Goal: Task Accomplishment & Management: Use online tool/utility

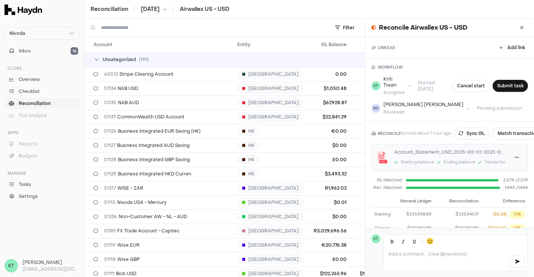
scroll to position [56, 0]
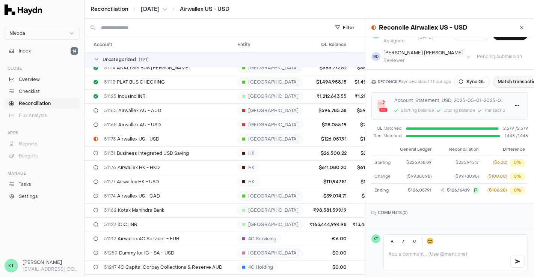
click at [510, 76] on button "Match transactions" at bounding box center [518, 82] width 53 height 12
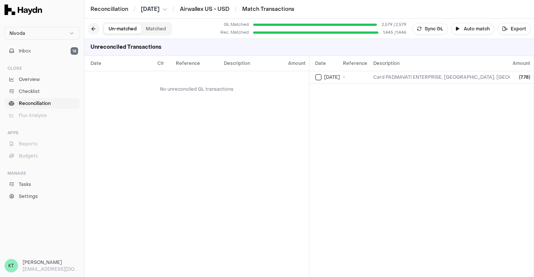
click at [92, 26] on button at bounding box center [93, 29] width 12 height 12
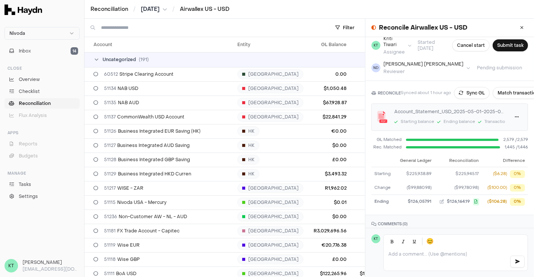
scroll to position [41, 0]
click at [503, 92] on button "Match transactions" at bounding box center [518, 93] width 53 height 12
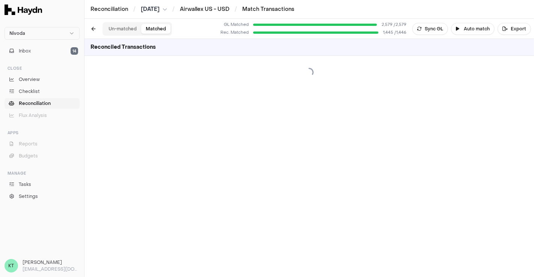
click at [149, 31] on button "Matched" at bounding box center [155, 29] width 29 height 10
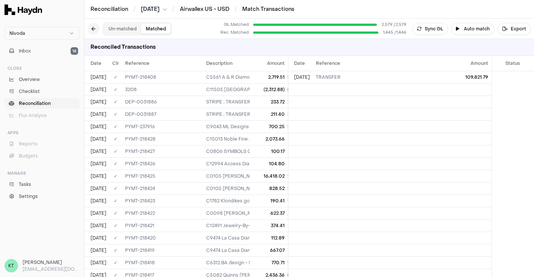
click at [94, 29] on button at bounding box center [93, 29] width 12 height 12
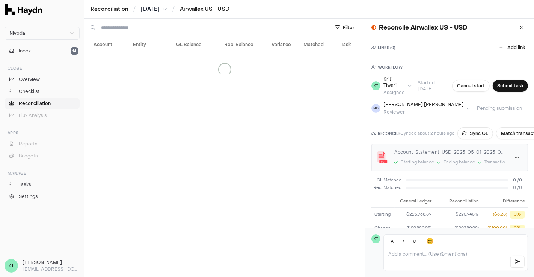
click at [89, 29] on div at bounding box center [205, 28] width 243 height 18
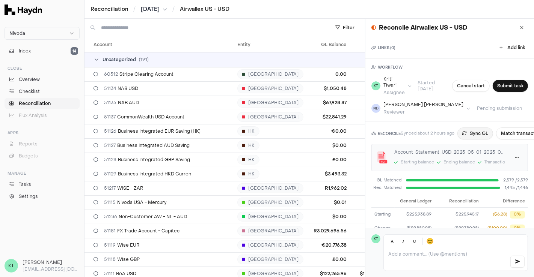
click at [479, 134] on button "Sync GL" at bounding box center [475, 134] width 36 height 12
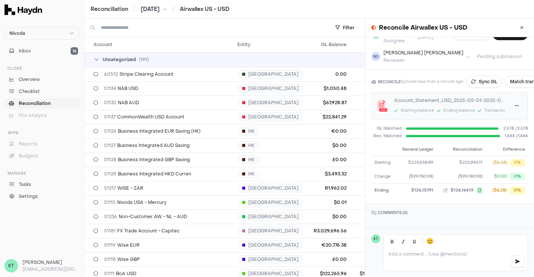
click at [167, 6] on button "[DATE]" at bounding box center [154, 10] width 26 height 8
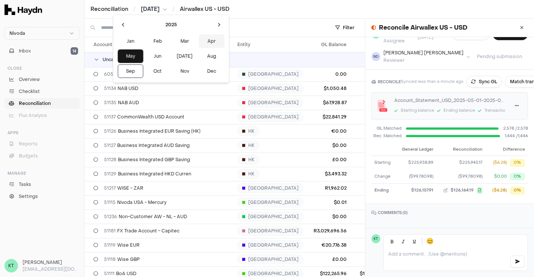
click at [199, 37] on button "Apr" at bounding box center [212, 42] width 26 height 14
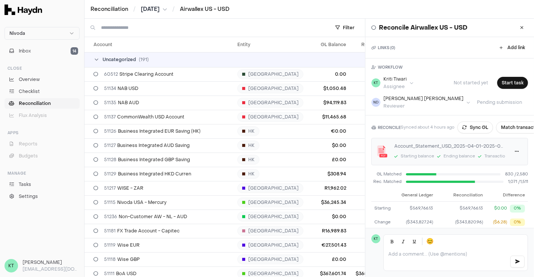
scroll to position [50, 0]
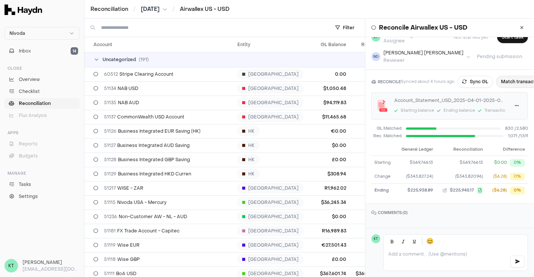
click at [511, 76] on button "Match transactions" at bounding box center [522, 82] width 53 height 12
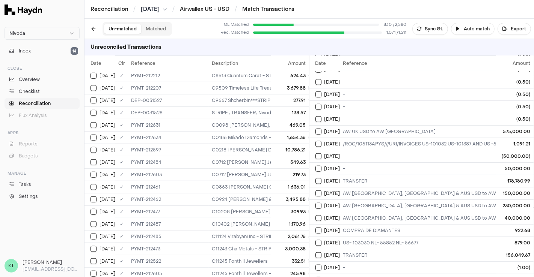
scroll to position [19007, 0]
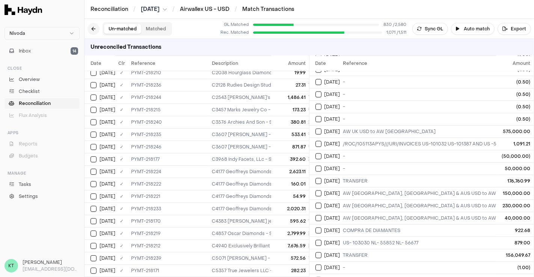
click at [95, 23] on button at bounding box center [93, 29] width 12 height 12
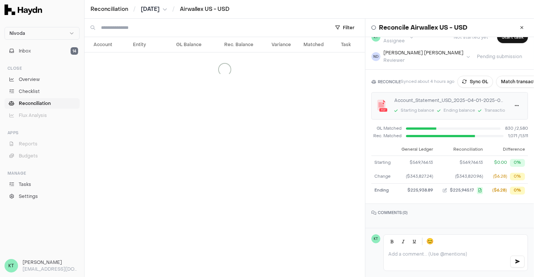
scroll to position [50, 0]
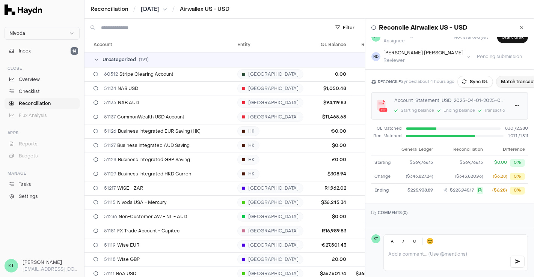
click at [509, 79] on button "Match transactions" at bounding box center [522, 82] width 53 height 12
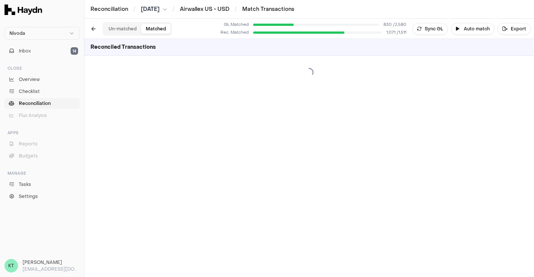
click at [155, 28] on button "Matched" at bounding box center [155, 29] width 29 height 10
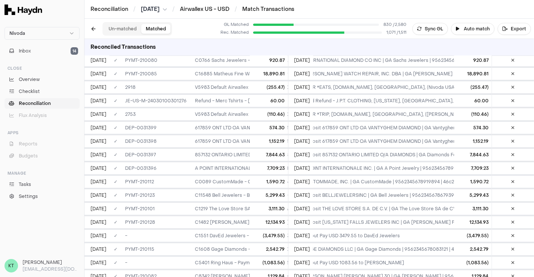
scroll to position [10181, 0]
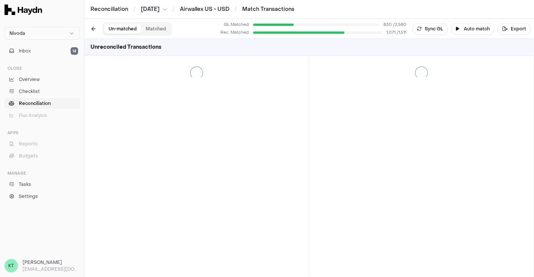
click at [119, 28] on button "Un-matched" at bounding box center [122, 29] width 37 height 10
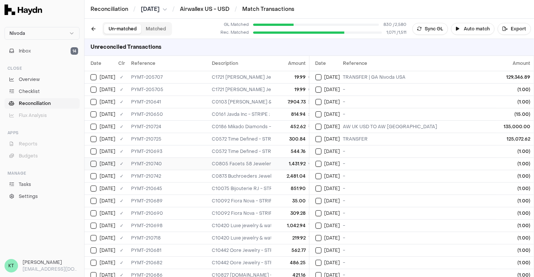
drag, startPoint x: 347, startPoint y: 123, endPoint x: 207, endPoint y: 156, distance: 143.9
click at [207, 156] on div "Date Clr Reference Description Amount [DATE] ✓ PYMT-205707 C1721 [PERSON_NAME] …" at bounding box center [308, 166] width 449 height 221
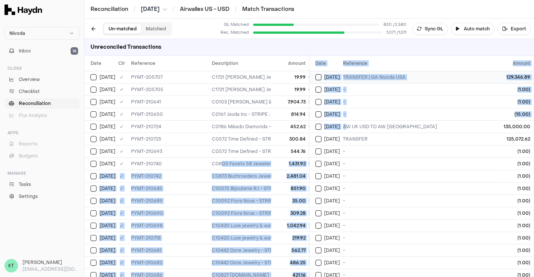
click at [340, 75] on td "TRANSFER | GA Nivoda USA" at bounding box center [445, 77] width 211 height 12
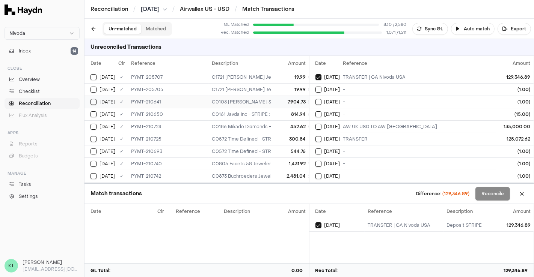
click at [235, 101] on div "C0103 [PERSON_NAME] & [PERSON_NAME] Design - STRIPE ; TRANSFER; Nivoda USA LLC …" at bounding box center [453, 102] width 483 height 6
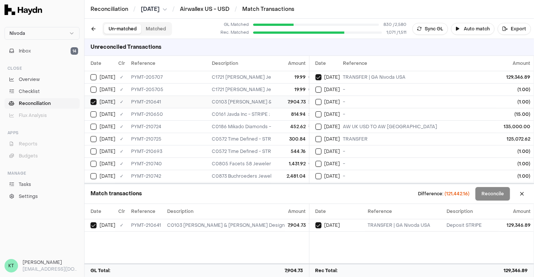
type button "on"
click at [90, 111] on button "on" at bounding box center [93, 114] width 6 height 6
type button "on"
click at [90, 124] on button "on" at bounding box center [93, 127] width 6 height 6
type button "on"
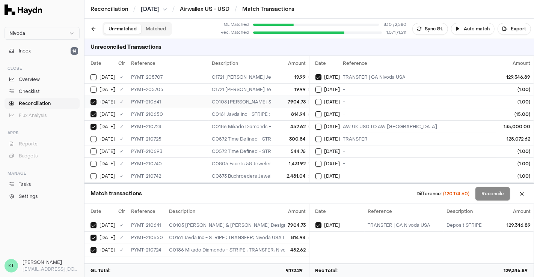
click at [90, 136] on button "on" at bounding box center [93, 139] width 6 height 6
type button "on"
click at [90, 149] on button "on" at bounding box center [93, 152] width 6 height 6
type button "on"
click at [90, 161] on button "on" at bounding box center [93, 164] width 6 height 6
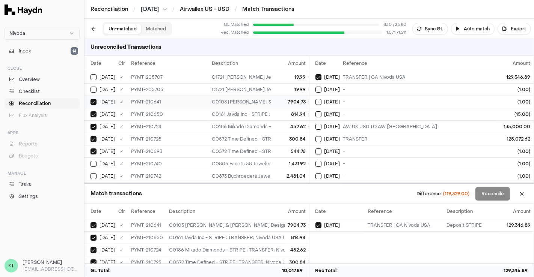
type button "on"
click at [90, 173] on button "on" at bounding box center [93, 176] width 6 height 6
type button "on"
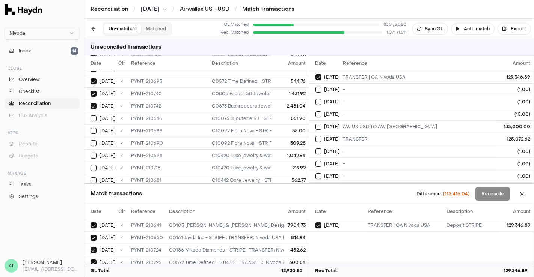
click at [90, 116] on button "on" at bounding box center [93, 119] width 6 height 6
type button "on"
click at [90, 128] on button "on" at bounding box center [93, 131] width 6 height 6
type button "on"
click at [90, 140] on button "on" at bounding box center [93, 143] width 6 height 6
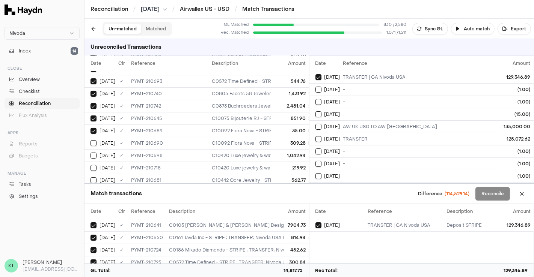
type button "on"
click at [90, 153] on button "on" at bounding box center [93, 156] width 6 height 6
type button "on"
click at [90, 165] on button "on" at bounding box center [93, 168] width 6 height 6
type button "on"
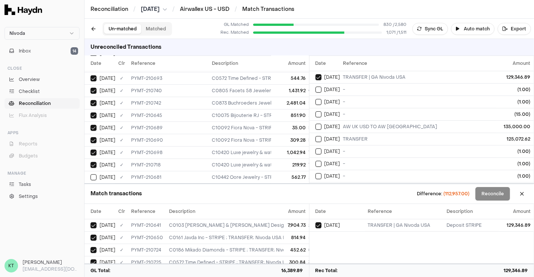
click at [90, 175] on button "on" at bounding box center [93, 178] width 6 height 6
type button "on"
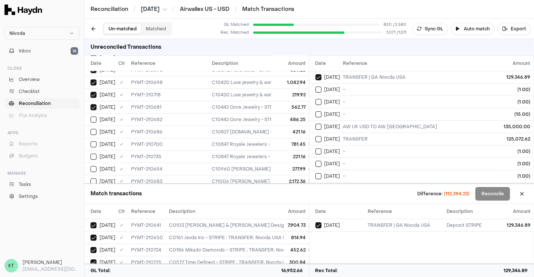
click at [90, 117] on button "on" at bounding box center [93, 120] width 6 height 6
type button "on"
click at [90, 129] on button "on" at bounding box center [93, 132] width 6 height 6
type button "on"
click at [90, 142] on button "on" at bounding box center [93, 145] width 6 height 6
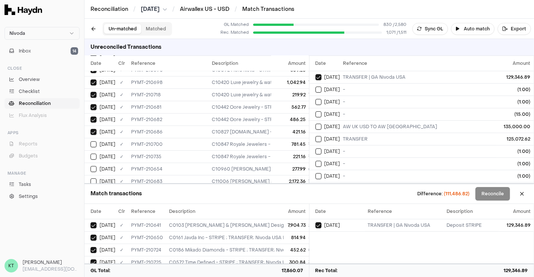
type button "on"
click at [90, 154] on button "on" at bounding box center [93, 157] width 6 height 6
type button "on"
click at [90, 166] on button "on" at bounding box center [93, 169] width 6 height 6
type button "on"
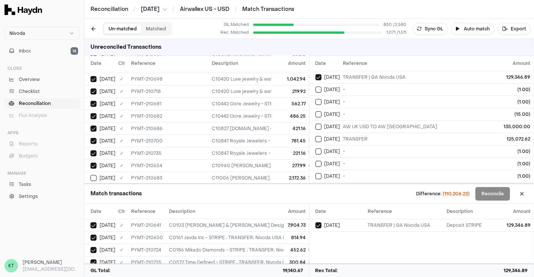
click at [90, 175] on button "on" at bounding box center [93, 178] width 6 height 6
type button "on"
click at [90, 188] on button "on" at bounding box center [93, 191] width 6 height 6
type button "on"
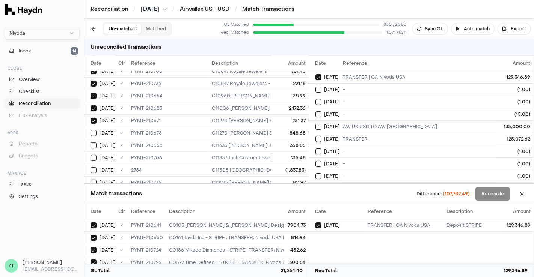
click at [90, 130] on button "on" at bounding box center [93, 133] width 6 height 6
click at [522, 193] on button at bounding box center [522, 194] width 12 height 12
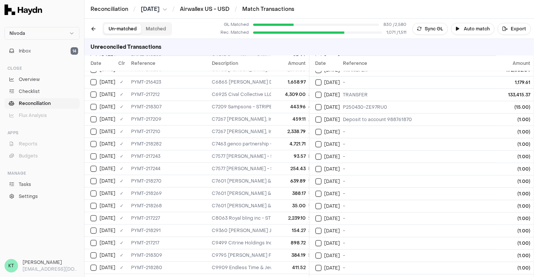
scroll to position [5175, 0]
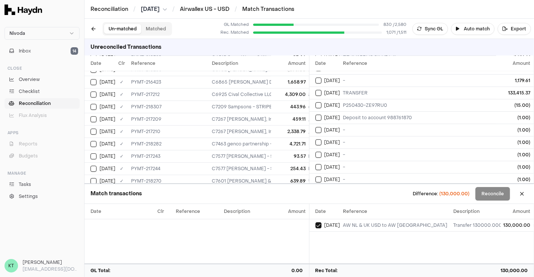
scroll to position [21271, 0]
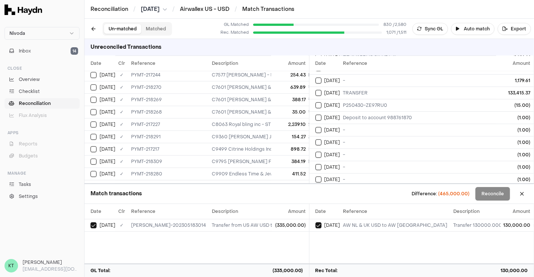
scroll to position [5268, 0]
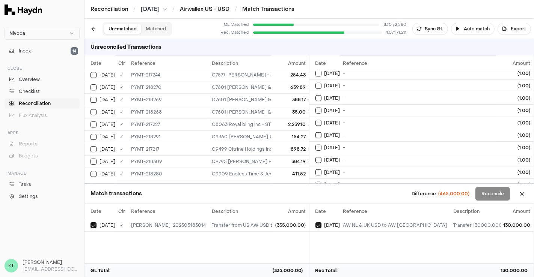
click at [342, 228] on td "AW NL & UK USD to AW [GEOGRAPHIC_DATA]" at bounding box center [445, 234] width 211 height 12
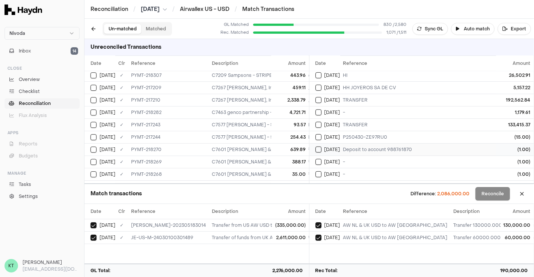
scroll to position [5143, 0]
click at [519, 189] on button at bounding box center [522, 194] width 12 height 12
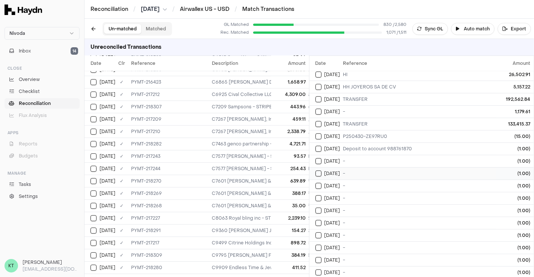
scroll to position [5175, 0]
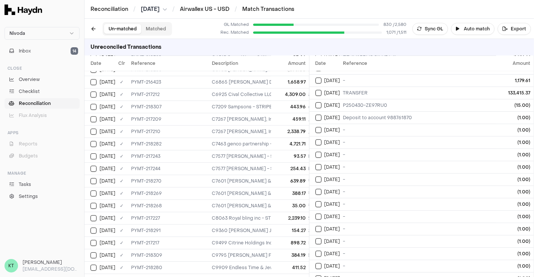
click at [101, 29] on div "Un-matched Matched" at bounding box center [129, 29] width 84 height 14
click at [98, 29] on button at bounding box center [93, 29] width 12 height 12
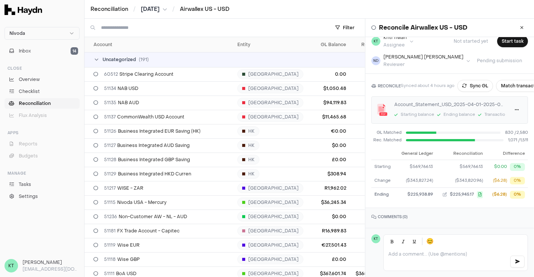
scroll to position [42, 0]
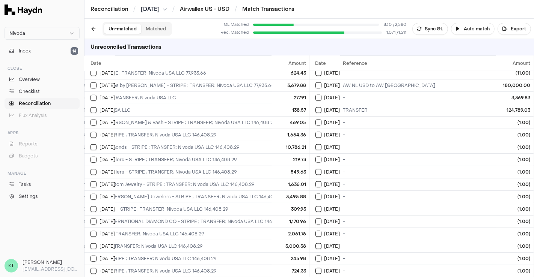
scroll to position [14698, 164]
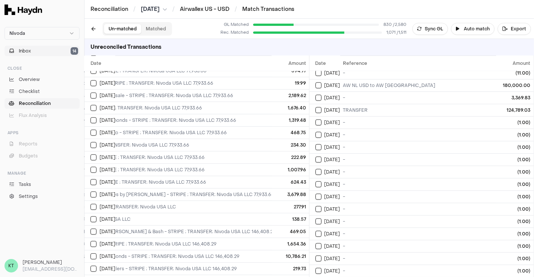
click at [49, 46] on button "Inbox 14" at bounding box center [42, 51] width 75 height 11
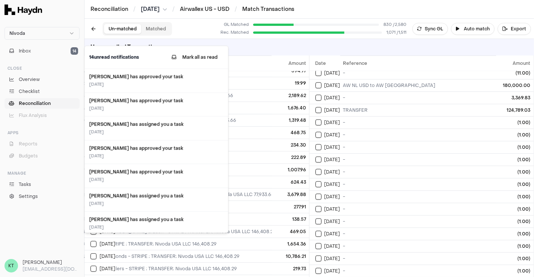
click at [25, 264] on h3 "[PERSON_NAME]" at bounding box center [51, 262] width 57 height 7
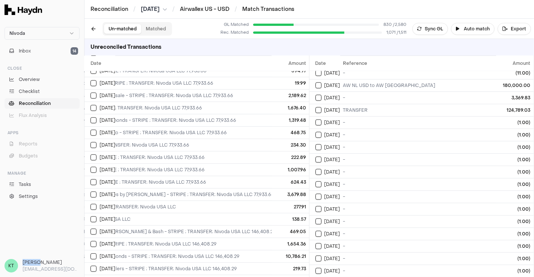
click at [25, 264] on h3 "[PERSON_NAME]" at bounding box center [51, 262] width 57 height 7
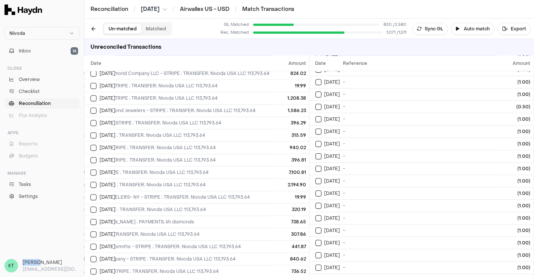
scroll to position [13654, 164]
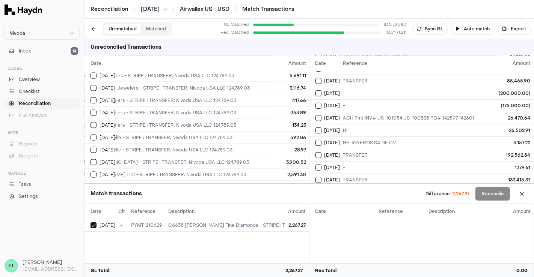
scroll to position [13070, 164]
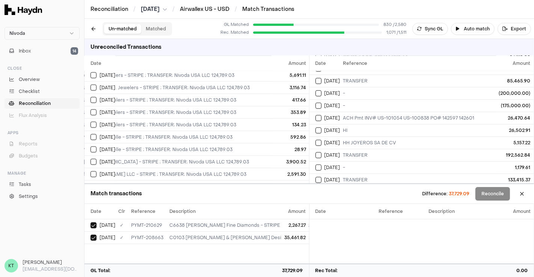
type button "on"
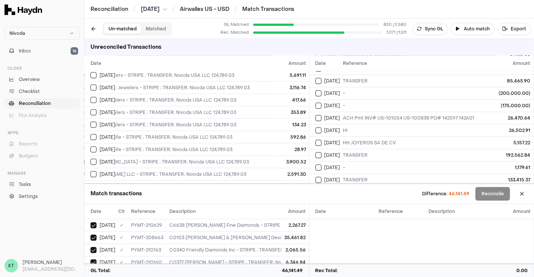
type button "on"
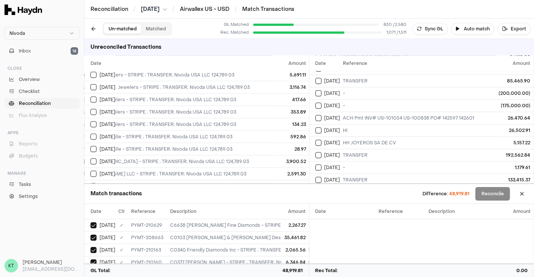
type button "on"
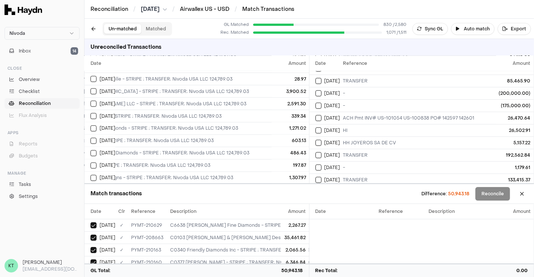
type button "on"
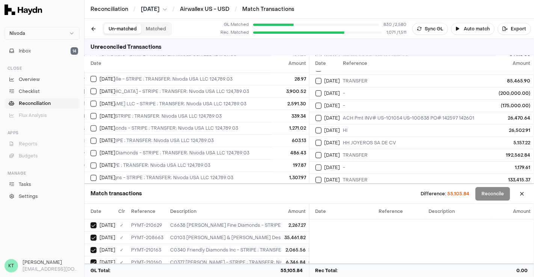
type button "on"
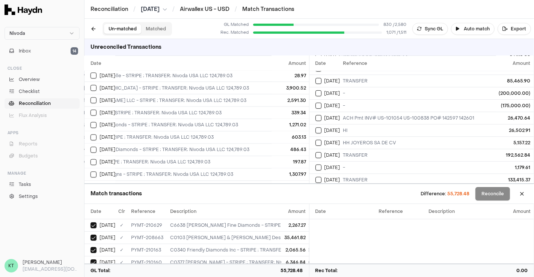
type button "on"
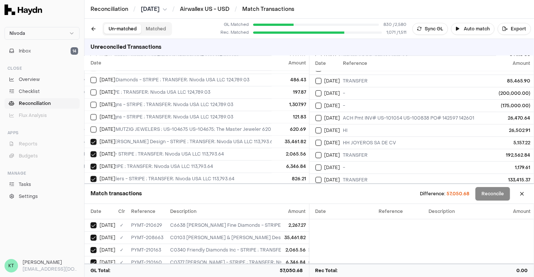
type button "on"
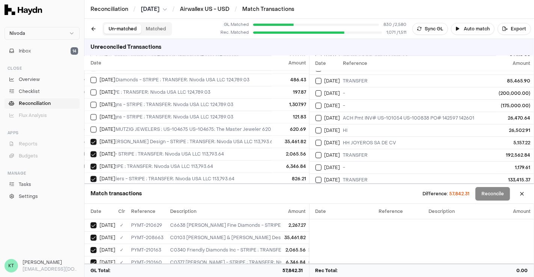
type button "on"
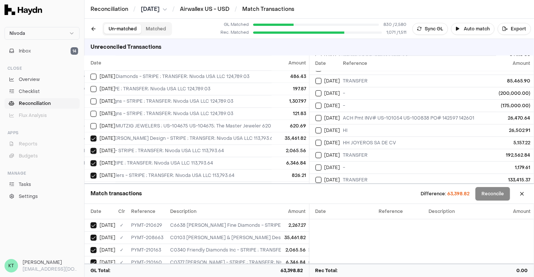
type button "on"
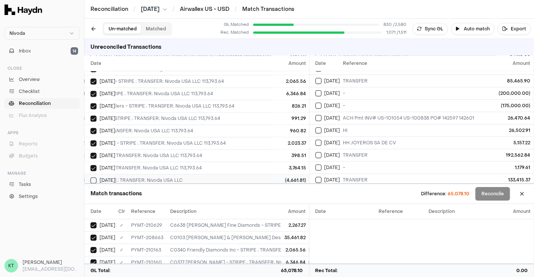
type button "on"
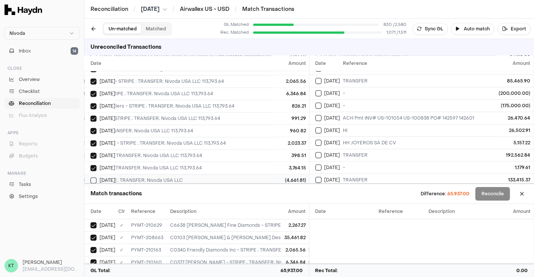
type button "on"
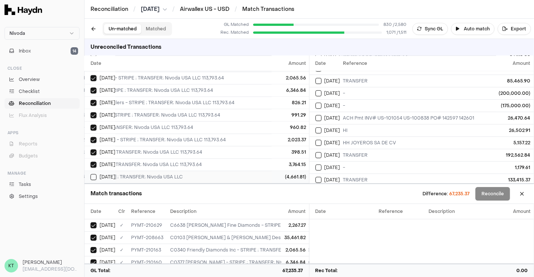
type button "on"
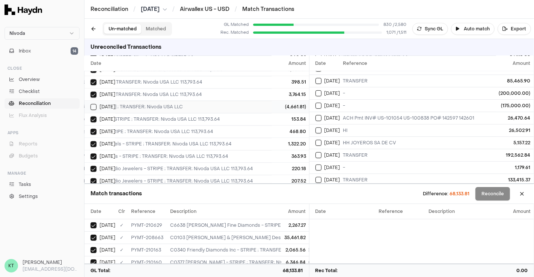
type button "on"
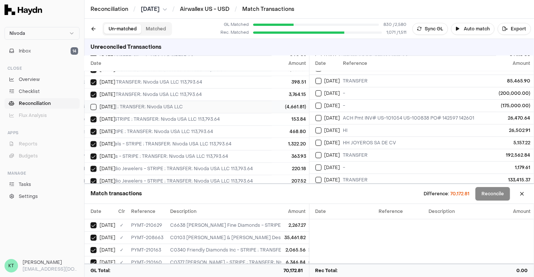
type button "on"
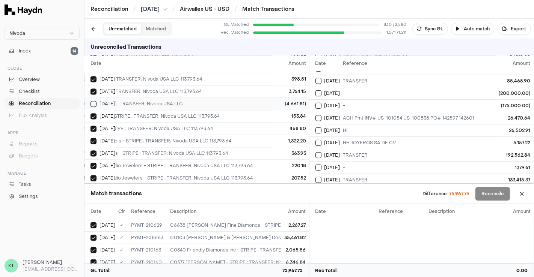
type button "on"
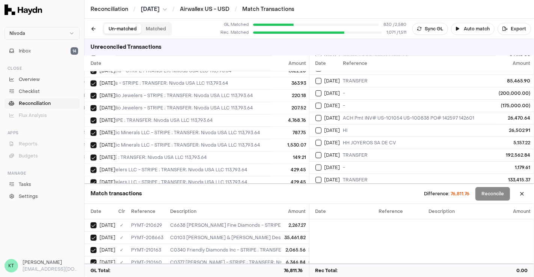
type button "on"
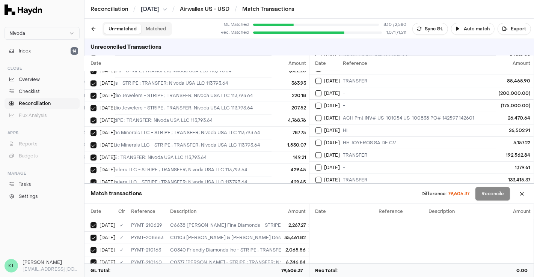
type button "on"
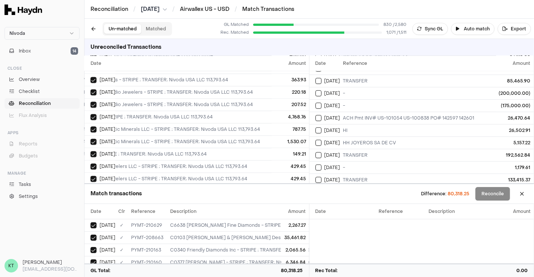
type button "on"
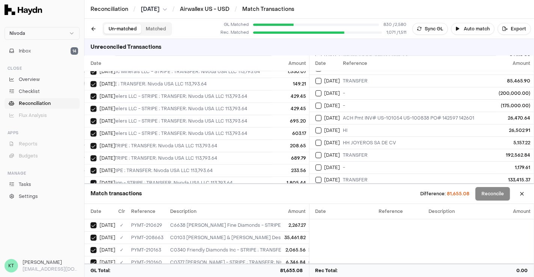
type button "on"
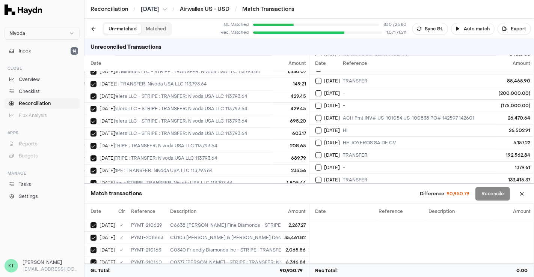
type button "on"
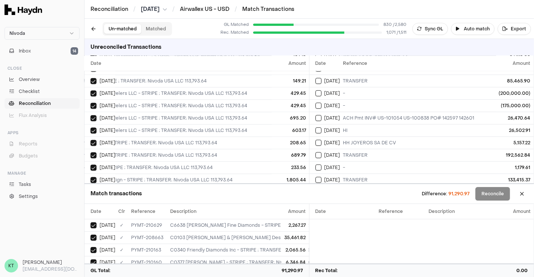
type button "on"
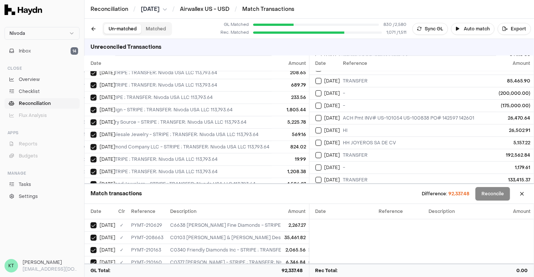
type button "on"
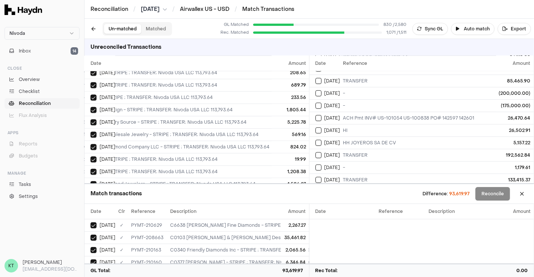
type button "on"
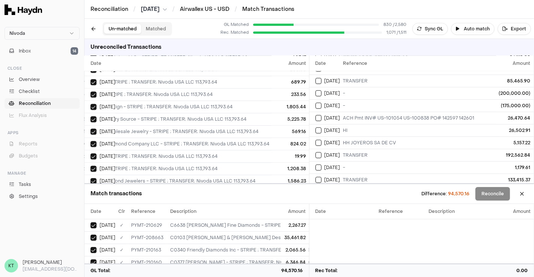
type button "on"
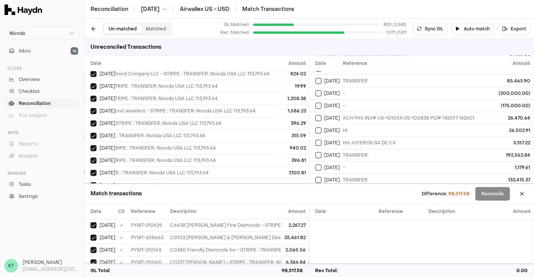
type button "on"
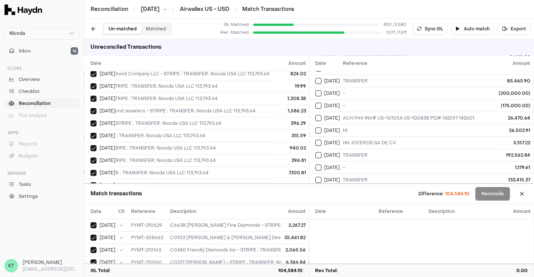
type button "on"
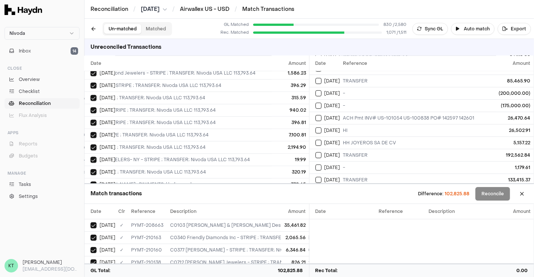
scroll to position [13691, 164]
type button "on"
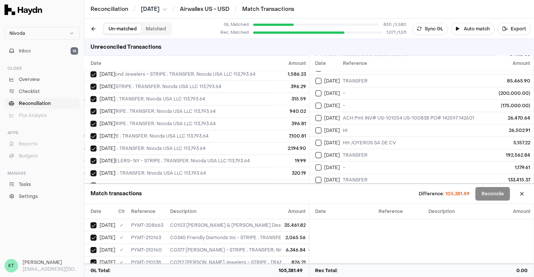
type button "on"
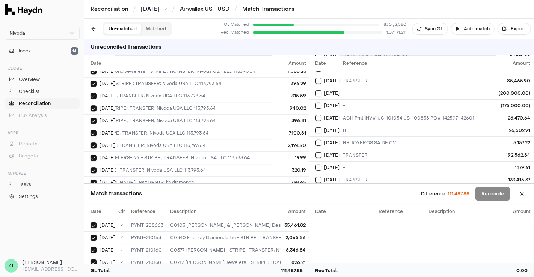
type button "on"
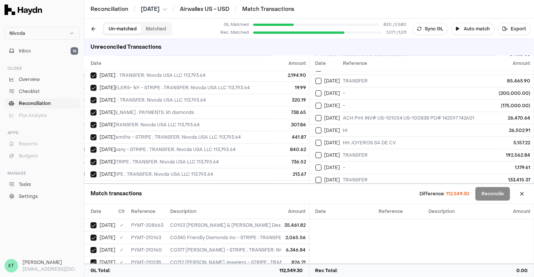
type button "on"
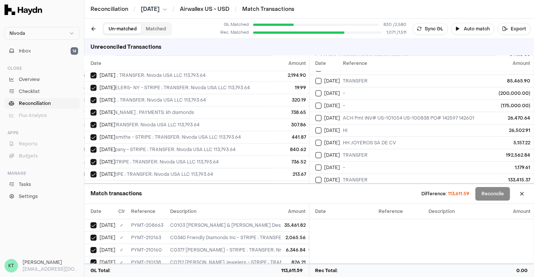
type button "on"
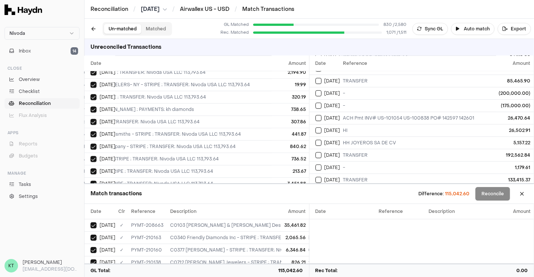
type button "on"
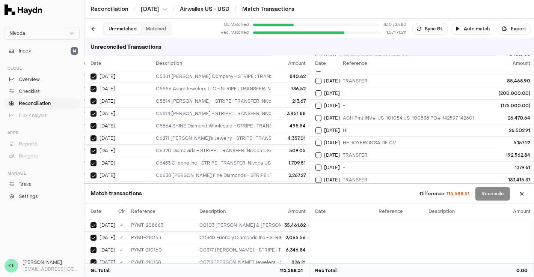
scroll to position [13837, 56]
type button "on"
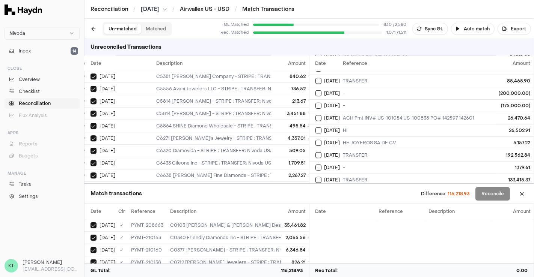
type button "on"
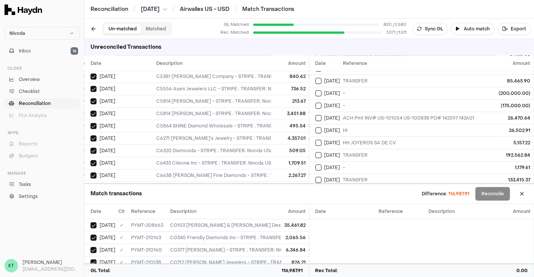
type button "on"
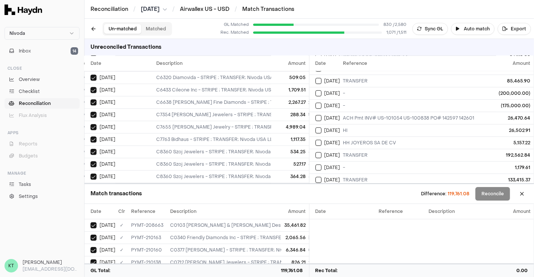
type button "on"
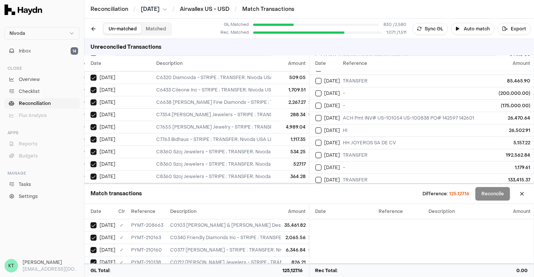
type button "on"
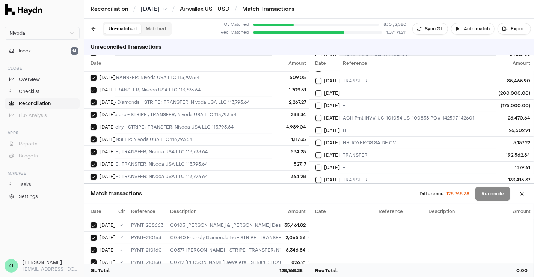
scroll to position [13911, 163]
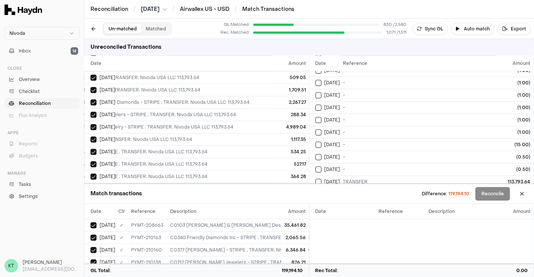
scroll to position [4367, 0]
click at [355, 179] on div "TRANSFER" at bounding box center [445, 182] width 205 height 6
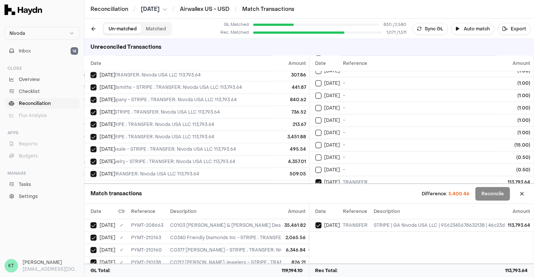
scroll to position [13814, 163]
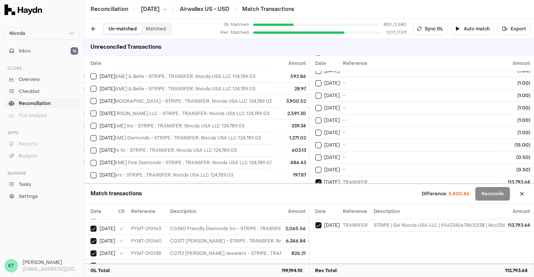
scroll to position [13162, 141]
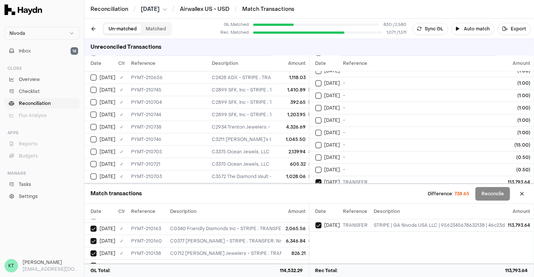
scroll to position [13569, 0]
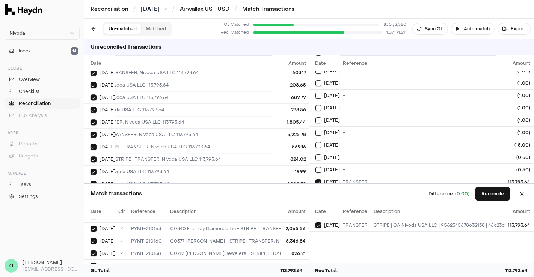
scroll to position [13569, 217]
click at [499, 197] on button "Reconcile" at bounding box center [492, 194] width 35 height 14
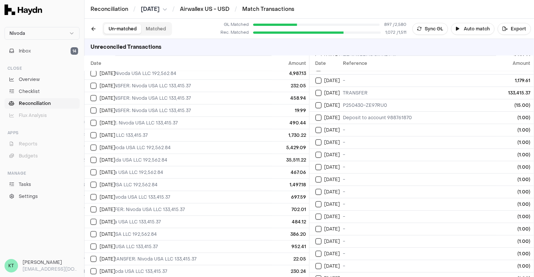
scroll to position [20359, 217]
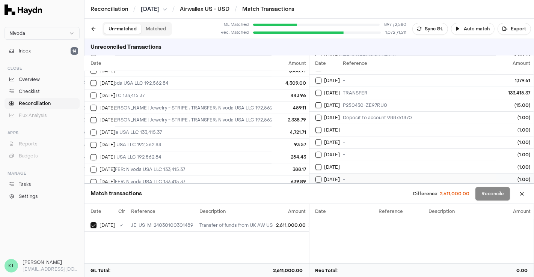
scroll to position [5256, 0]
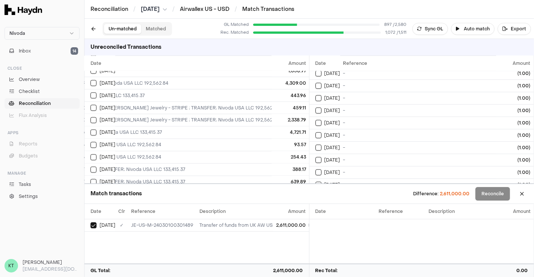
click at [357, 219] on div "AW NL & UK USD to AW [GEOGRAPHIC_DATA]" at bounding box center [445, 222] width 205 height 6
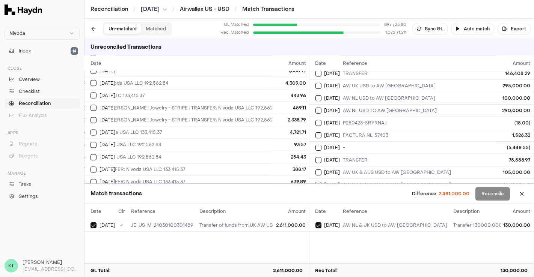
scroll to position [4856, 0]
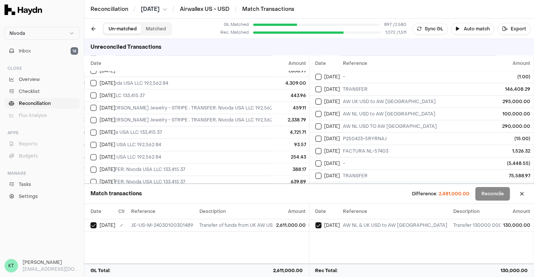
click at [407, 198] on div "AW UK & AUS USD to AW [GEOGRAPHIC_DATA]" at bounding box center [445, 201] width 205 height 6
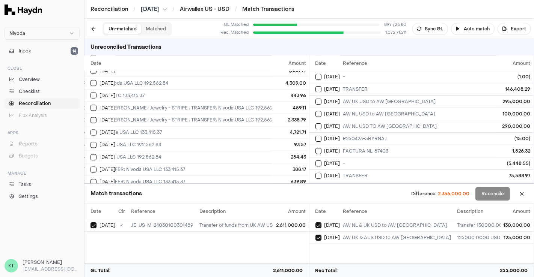
click at [381, 185] on div "AW UK & AUS USD to AW [GEOGRAPHIC_DATA]" at bounding box center [445, 188] width 205 height 6
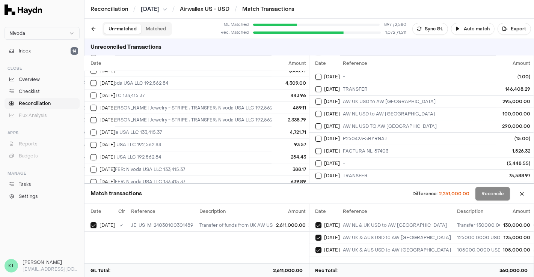
click at [364, 194] on td "AW UK & AUS USD to AW [GEOGRAPHIC_DATA]" at bounding box center [445, 200] width 211 height 12
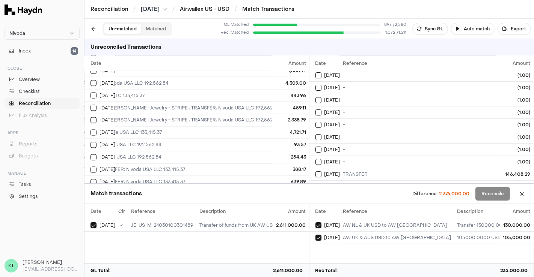
scroll to position [4771, 0]
click at [380, 181] on td "AW UK USD to AW [GEOGRAPHIC_DATA]" at bounding box center [445, 187] width 211 height 12
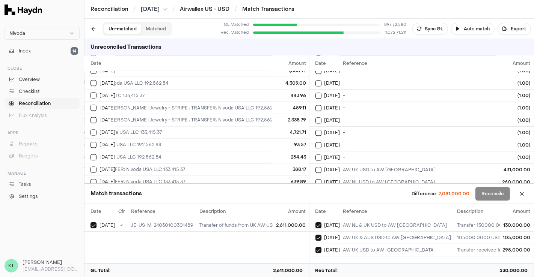
scroll to position [3881, 0]
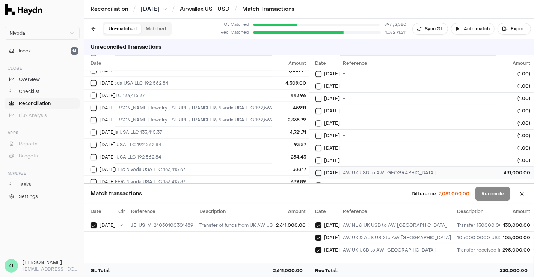
click at [372, 170] on div "AW UK USD to AW [GEOGRAPHIC_DATA]" at bounding box center [445, 173] width 205 height 6
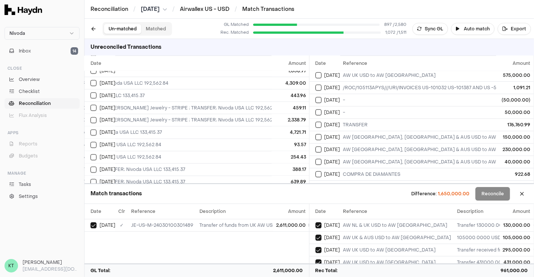
scroll to position [2973, 0]
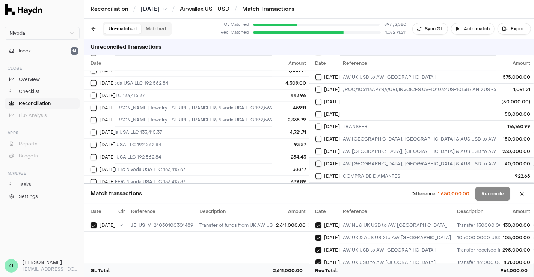
click at [364, 161] on div "AW [GEOGRAPHIC_DATA], [GEOGRAPHIC_DATA] & AUS USD to AW [GEOGRAPHIC_DATA]" at bounding box center [445, 164] width 205 height 6
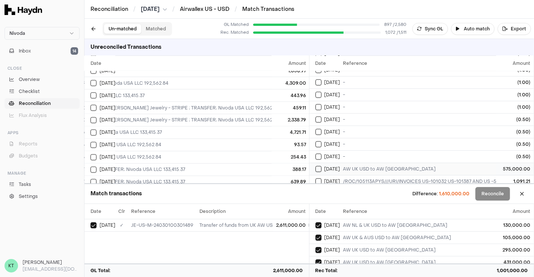
scroll to position [2880, 0]
click at [365, 164] on td "AW UK USD to AW [GEOGRAPHIC_DATA]" at bounding box center [445, 170] width 211 height 12
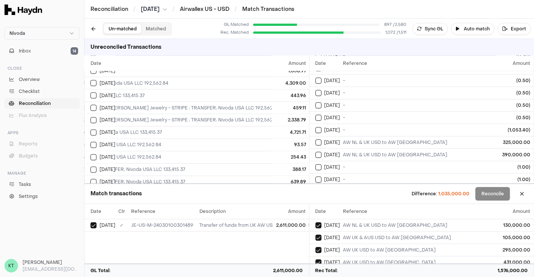
scroll to position [2105, 0]
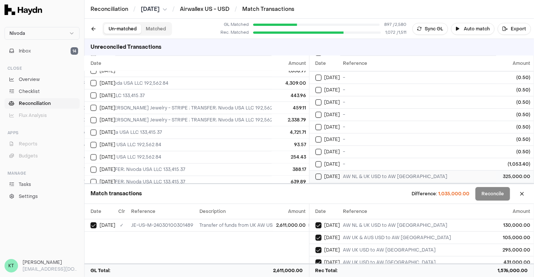
click at [398, 174] on div "AW NL & UK USD to AW [GEOGRAPHIC_DATA]" at bounding box center [445, 177] width 205 height 6
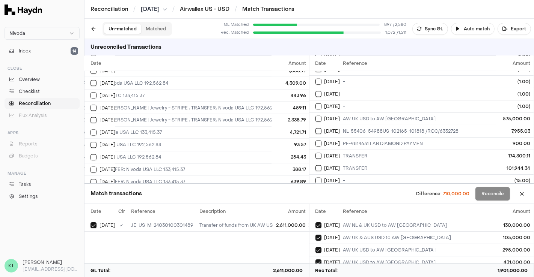
scroll to position [724, 0]
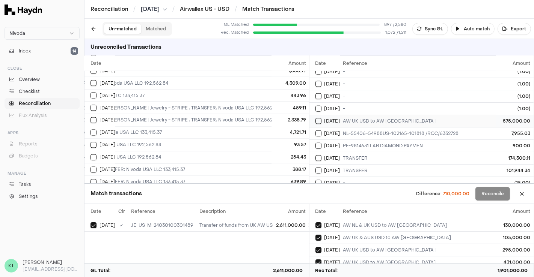
click at [352, 118] on div "AW UK USD to AW [GEOGRAPHIC_DATA]" at bounding box center [445, 121] width 205 height 6
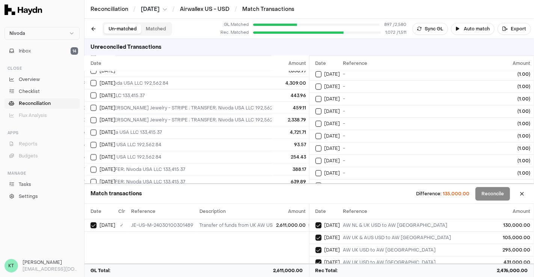
scroll to position [0, 0]
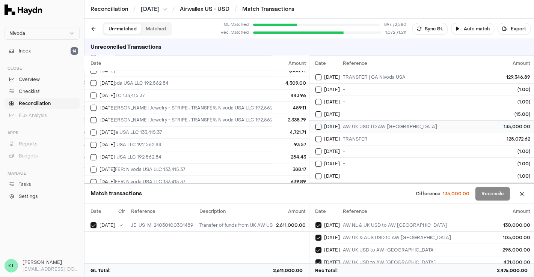
click at [332, 127] on span "[DATE]" at bounding box center [332, 127] width 16 height 6
click at [497, 194] on button "Reconcile" at bounding box center [492, 194] width 35 height 14
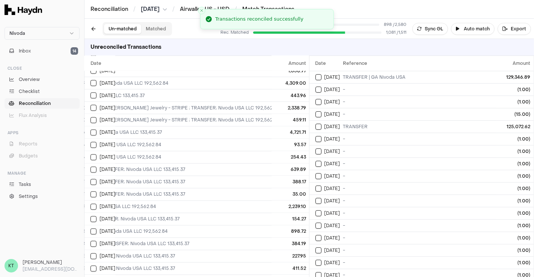
scroll to position [20322, 217]
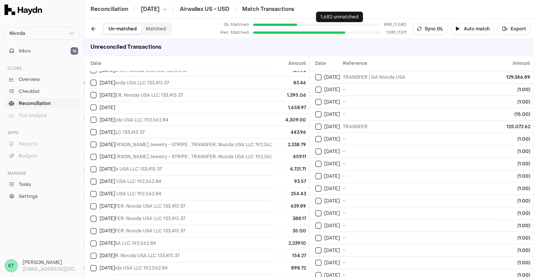
click at [155, 11] on span "[DATE]" at bounding box center [150, 10] width 19 height 8
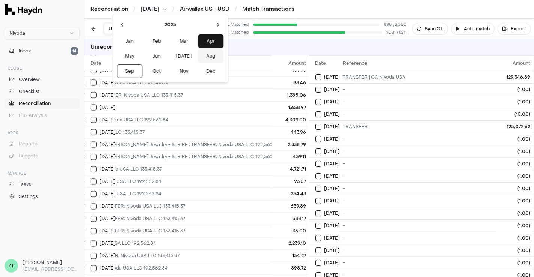
click at [198, 55] on button "Aug" at bounding box center [211, 57] width 26 height 14
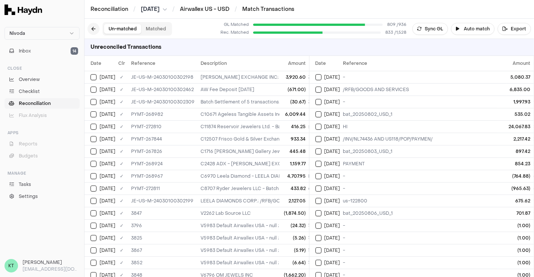
click at [92, 30] on button at bounding box center [93, 29] width 12 height 12
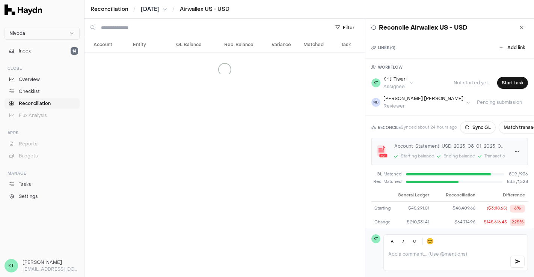
click at [160, 6] on span "Aug 2025" at bounding box center [150, 10] width 19 height 8
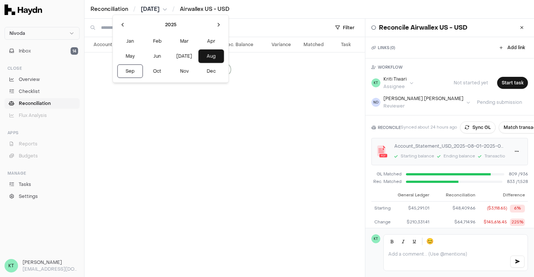
click at [105, 12] on html "Nivoda Inbox 14 Close Overview Checklist Reconciliation Flux Analysis Apps Repo…" at bounding box center [267, 138] width 534 height 277
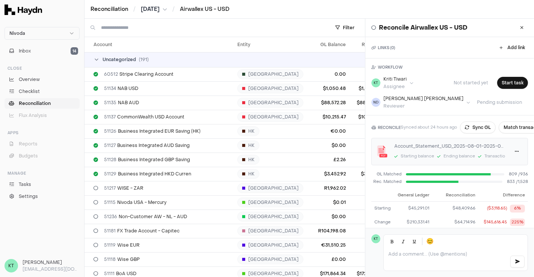
click at [104, 11] on link "Reconciliation" at bounding box center [109, 10] width 38 height 8
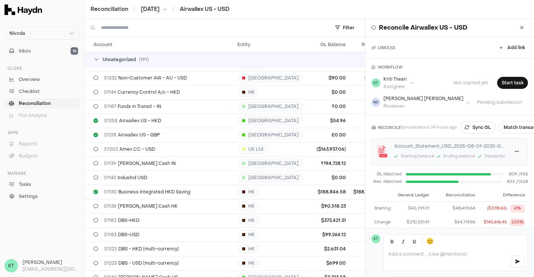
scroll to position [614, 0]
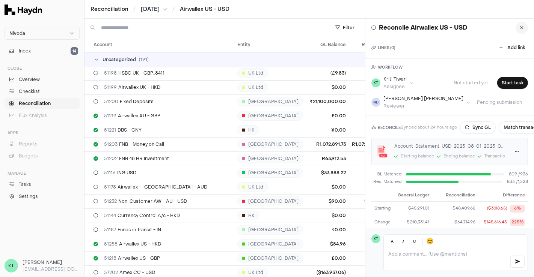
click at [519, 29] on button at bounding box center [522, 28] width 12 height 12
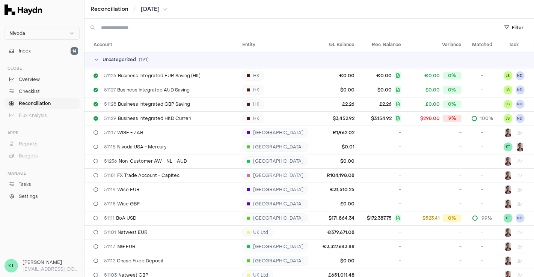
scroll to position [54, 0]
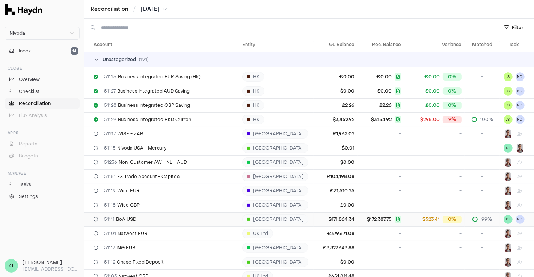
click at [138, 221] on div "51111 BoA USD" at bounding box center [164, 220] width 143 height 6
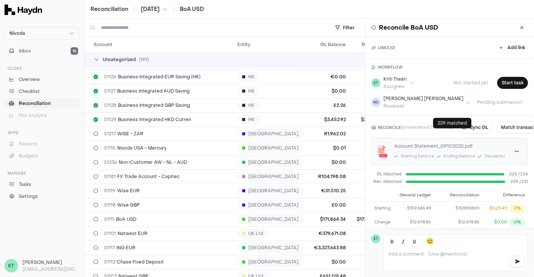
scroll to position [50, 0]
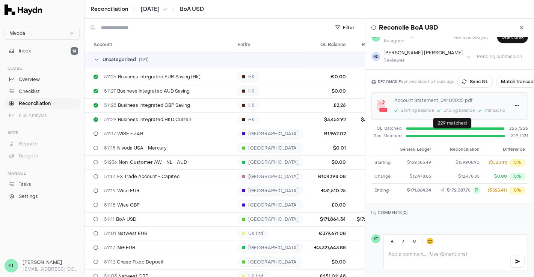
click at [160, 10] on span "Aug 2025" at bounding box center [150, 10] width 19 height 8
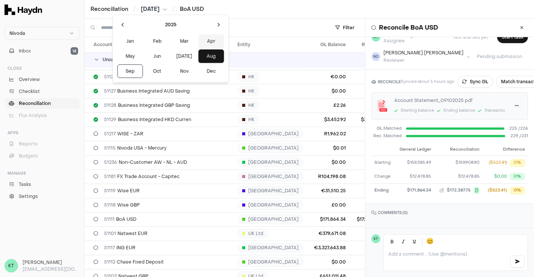
click at [198, 42] on button "Apr" at bounding box center [211, 42] width 26 height 14
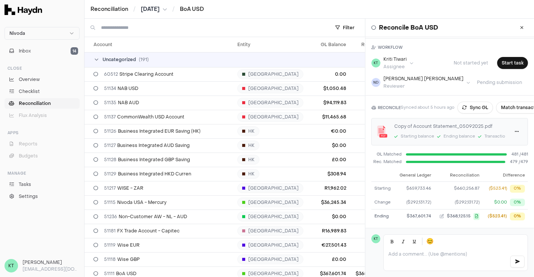
scroll to position [29, 0]
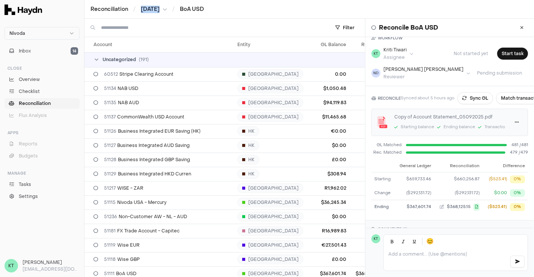
drag, startPoint x: 138, startPoint y: 10, endPoint x: 170, endPoint y: 8, distance: 32.7
click at [170, 8] on ol "Reconciliation / Apr 2025 / BoA USD" at bounding box center [146, 10] width 113 height 8
